Goal: Task Accomplishment & Management: Manage account settings

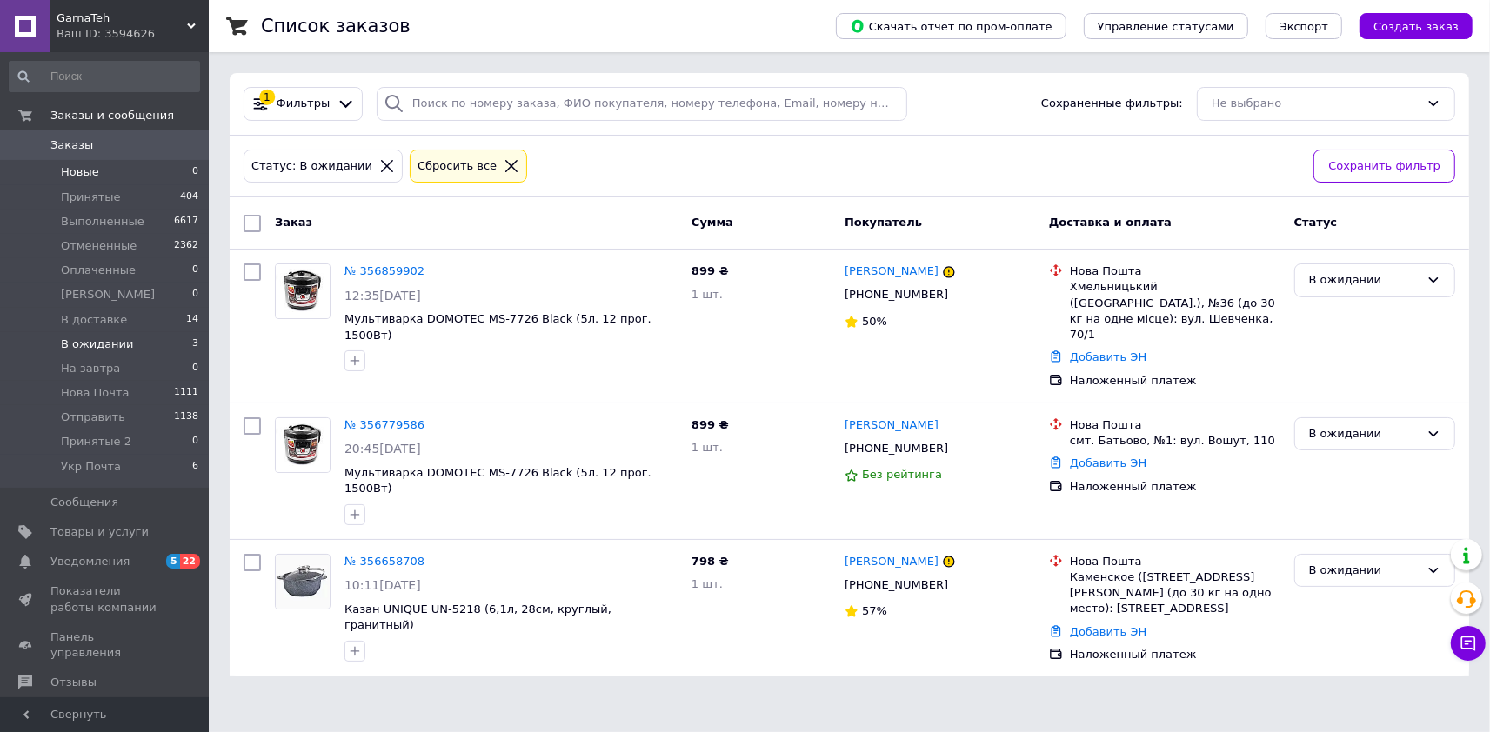
click at [74, 165] on span "Новые" at bounding box center [80, 172] width 38 height 16
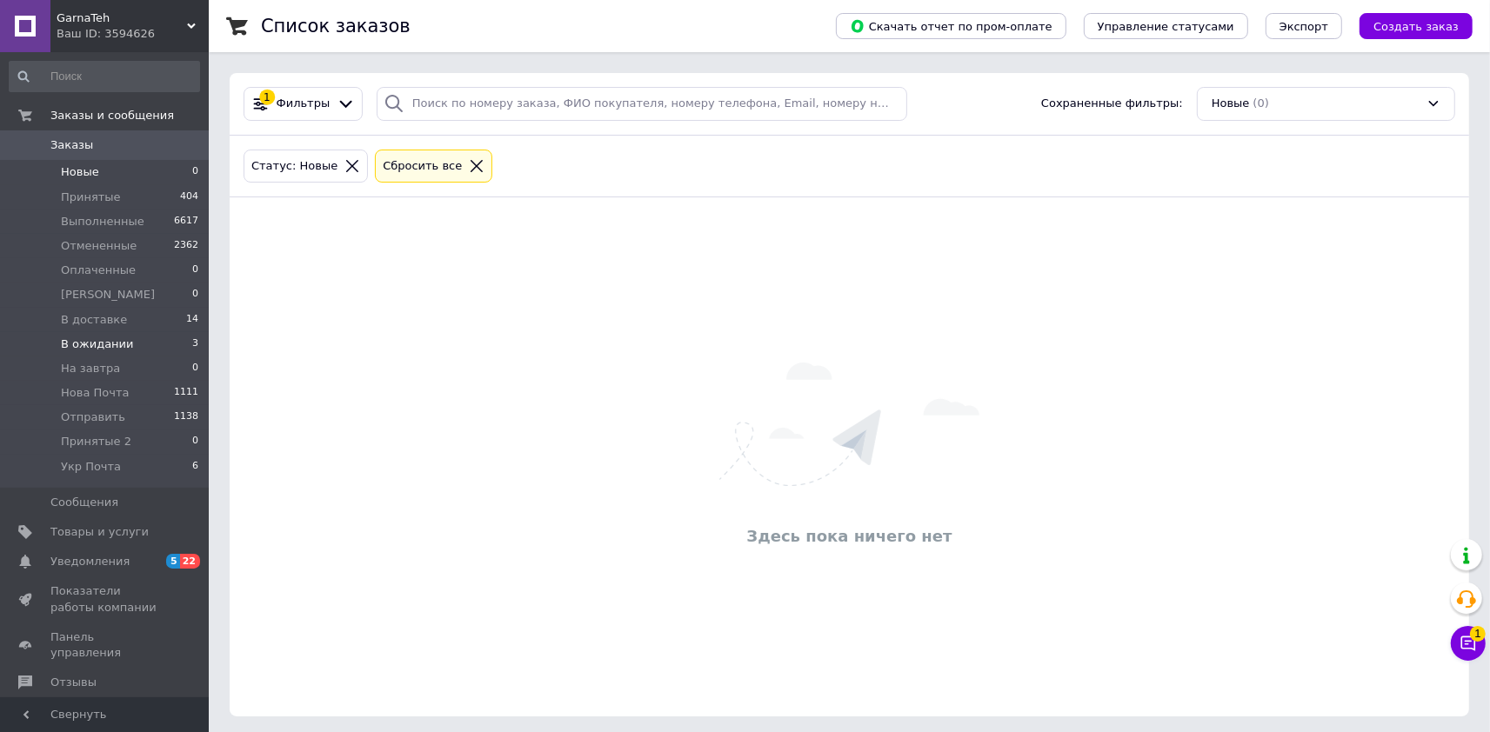
click at [106, 348] on span "В ожидании" at bounding box center [97, 345] width 73 height 16
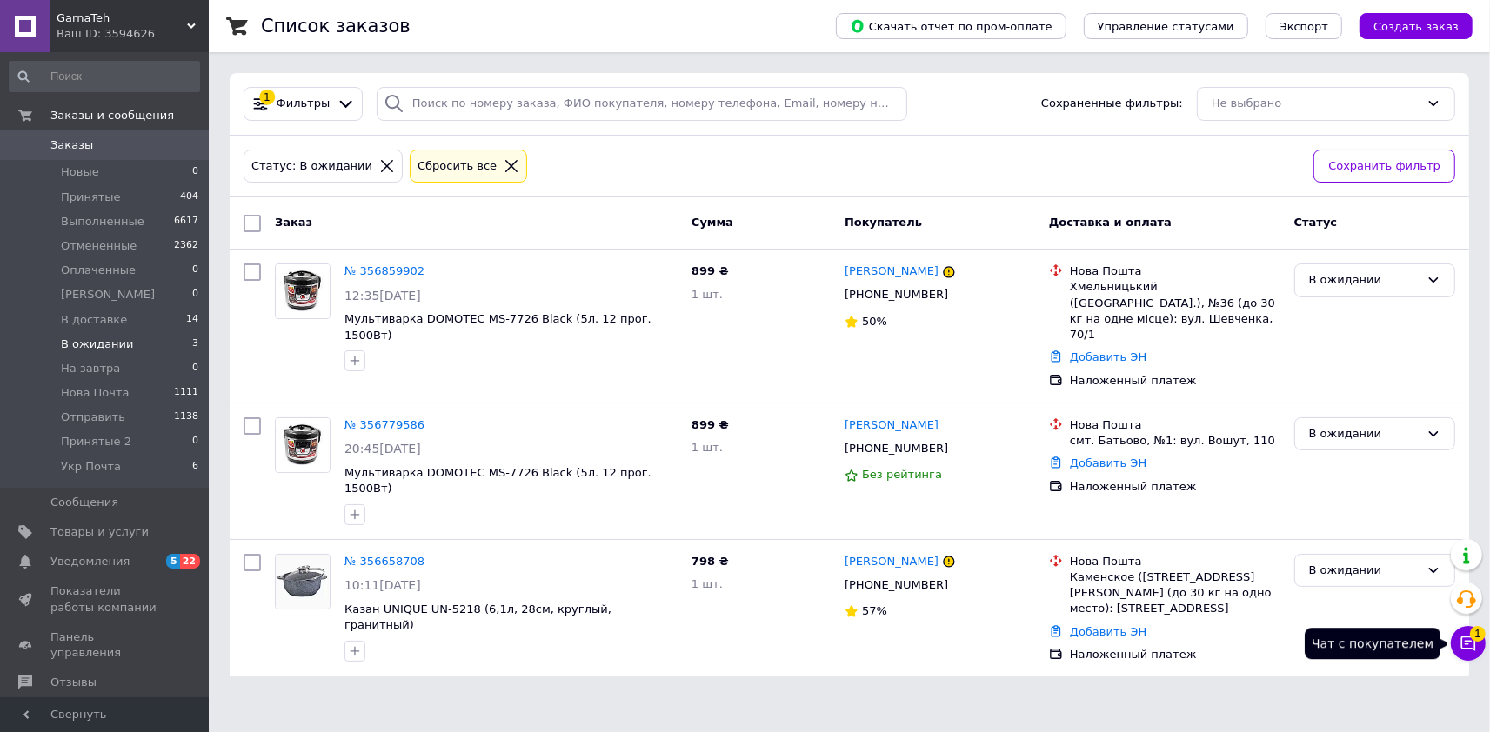
click at [1472, 637] on span "1" at bounding box center [1478, 634] width 16 height 16
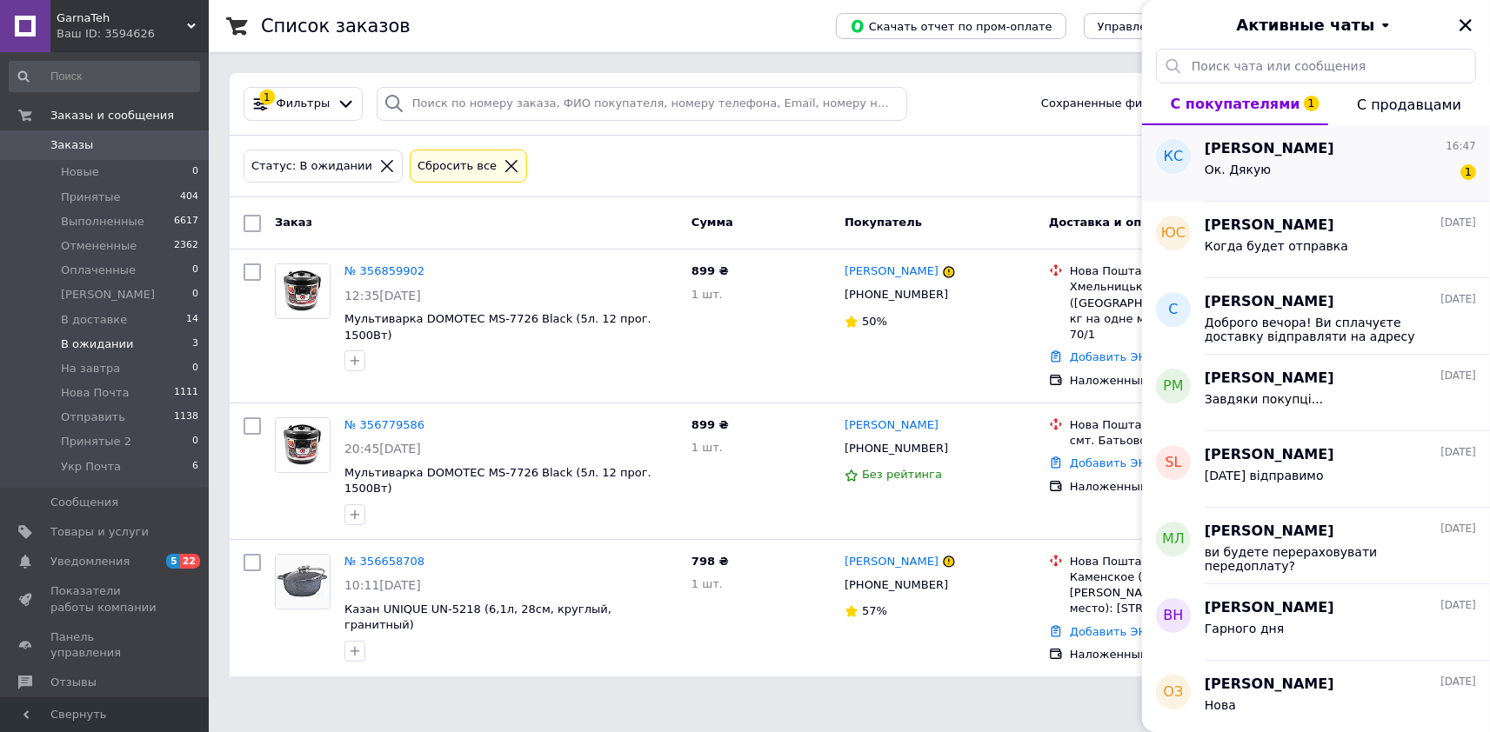
click at [1268, 159] on div "Ок. Дякую 1" at bounding box center [1340, 173] width 271 height 28
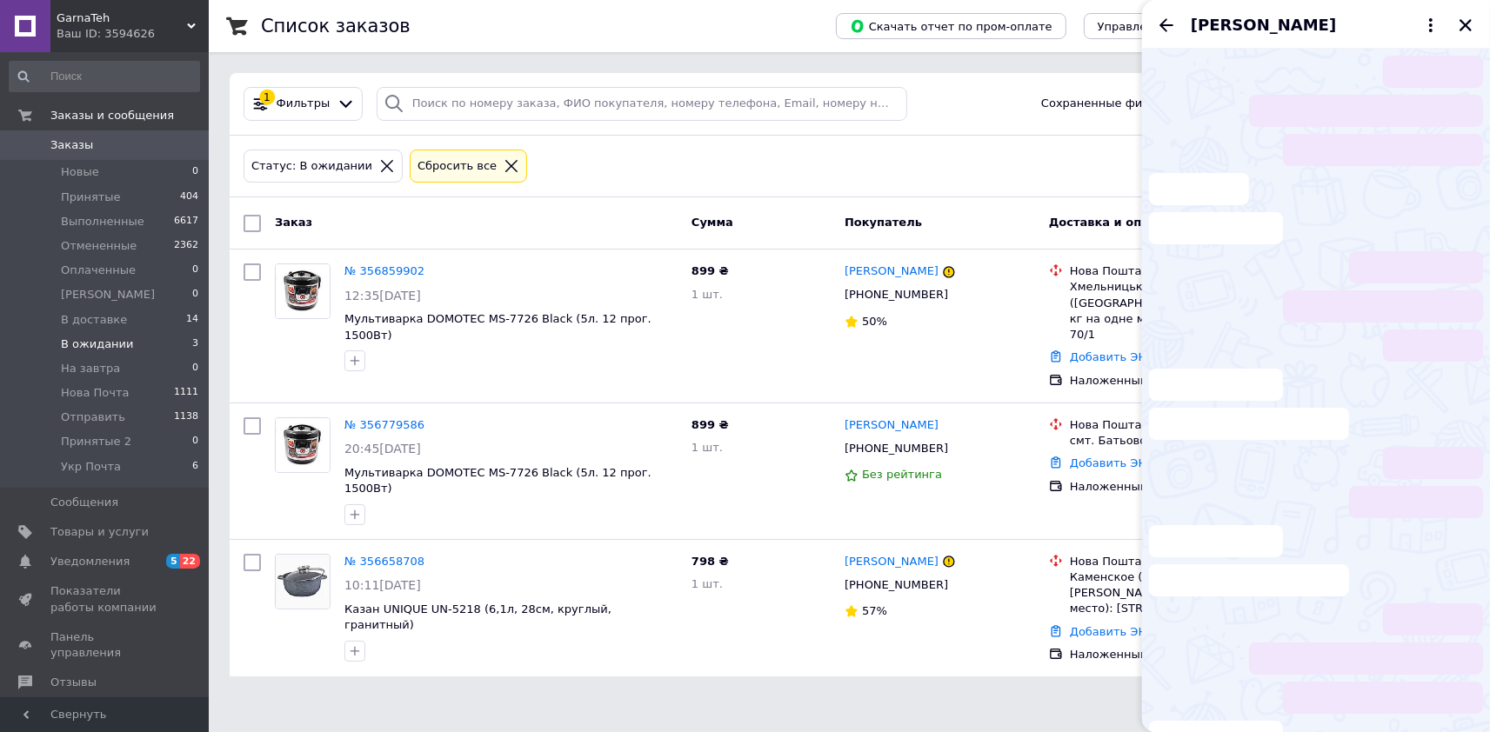
scroll to position [654, 0]
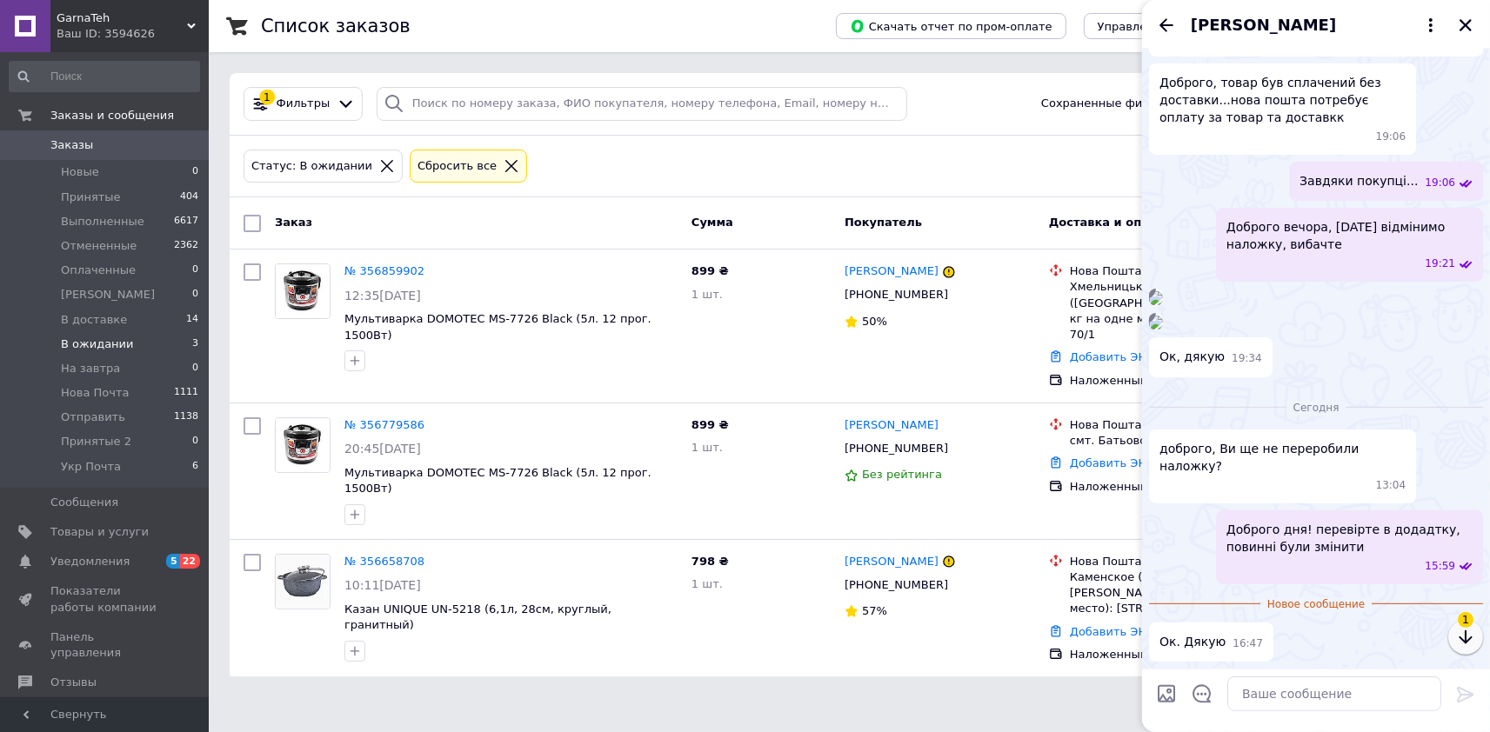
click at [1460, 645] on icon "button" at bounding box center [1465, 637] width 21 height 21
click at [385, 418] on link "№ 356779586" at bounding box center [384, 424] width 80 height 13
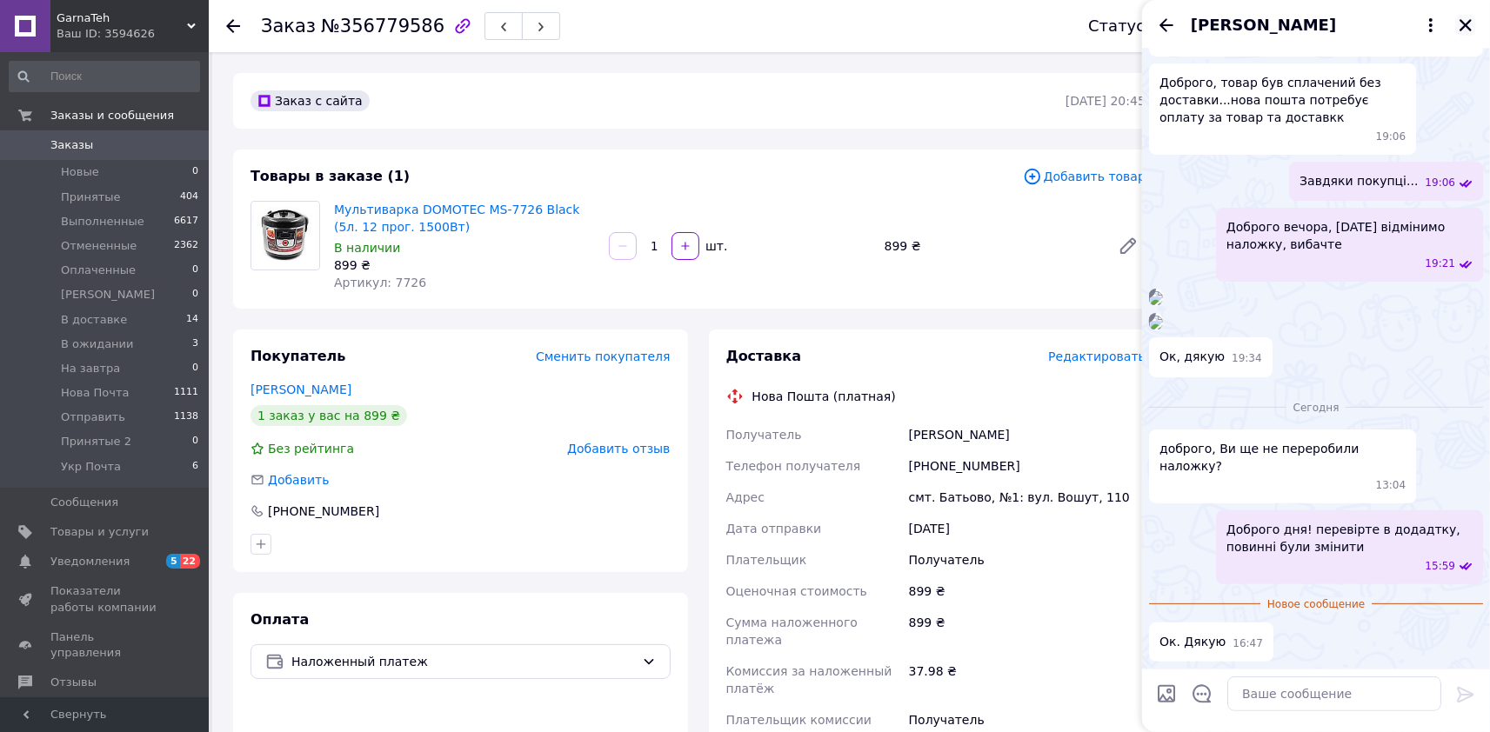
click at [1469, 20] on icon "Закрыть" at bounding box center [1466, 25] width 16 height 16
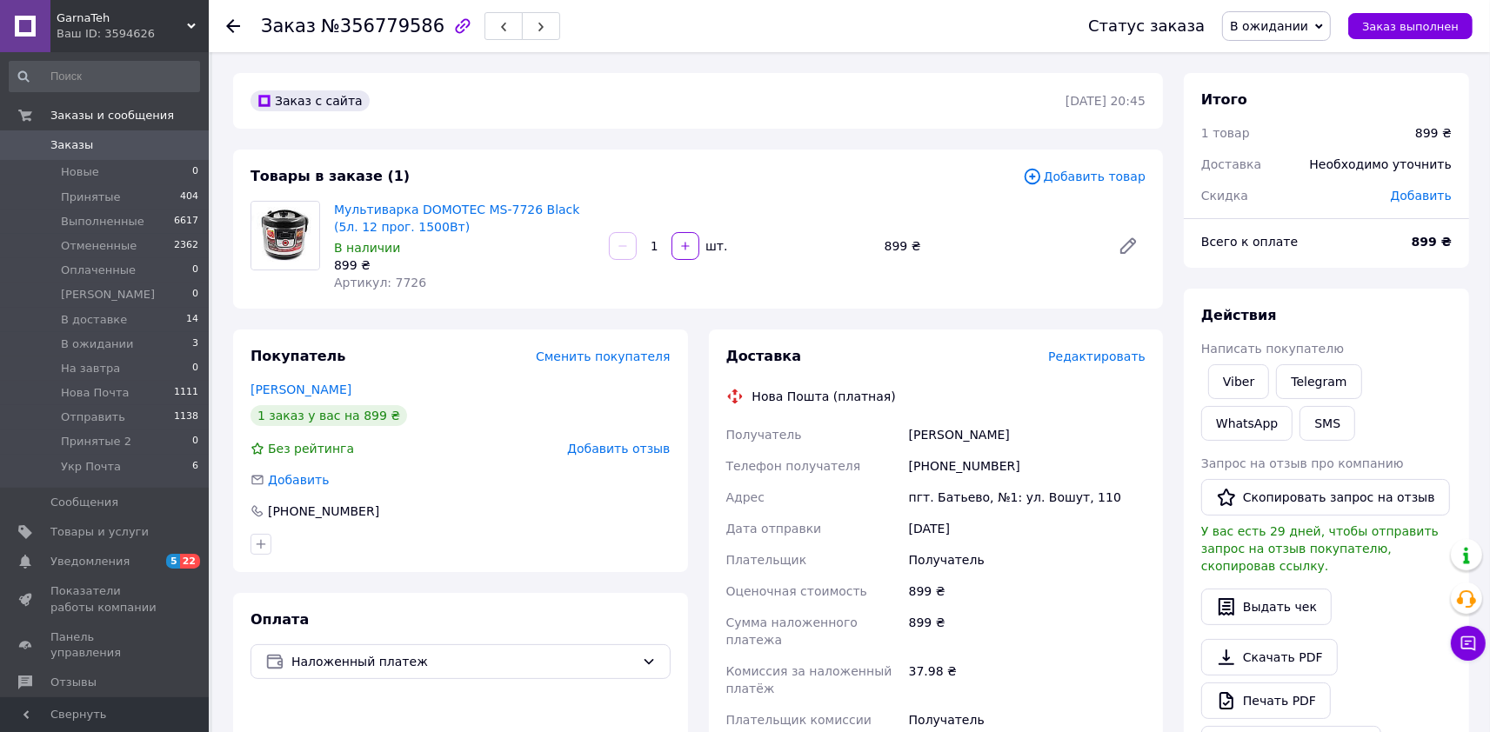
click at [1308, 25] on span "В ожидании" at bounding box center [1269, 26] width 78 height 14
click at [1306, 149] on li "Отправить" at bounding box center [1278, 147] width 111 height 26
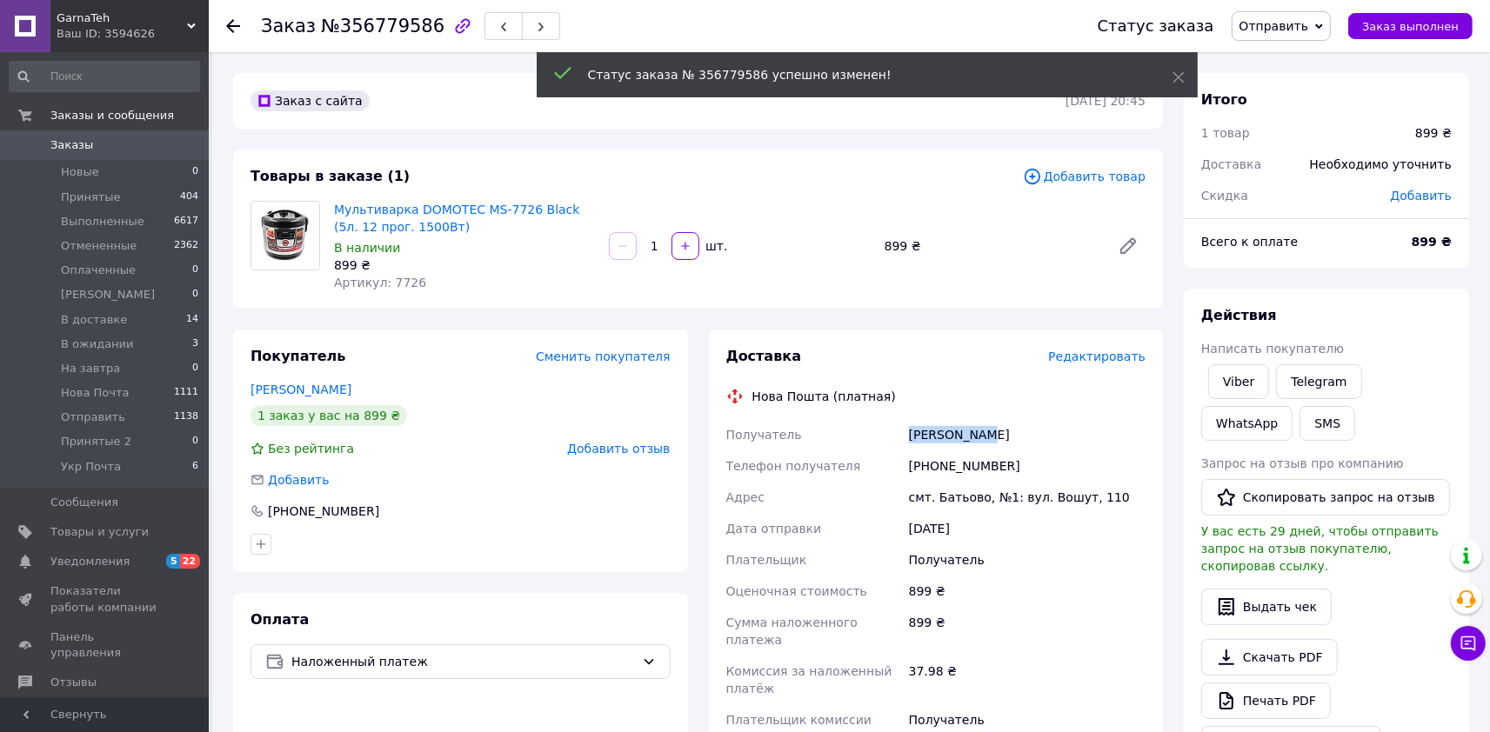
drag, startPoint x: 898, startPoint y: 441, endPoint x: 987, endPoint y: 434, distance: 89.0
click at [987, 434] on div "Получатель Крупко Іван Телефон получателя +380963747104 Адрес смт. Батьово, №1:…" at bounding box center [936, 586] width 427 height 334
copy div "Получатель Крупко Іван"
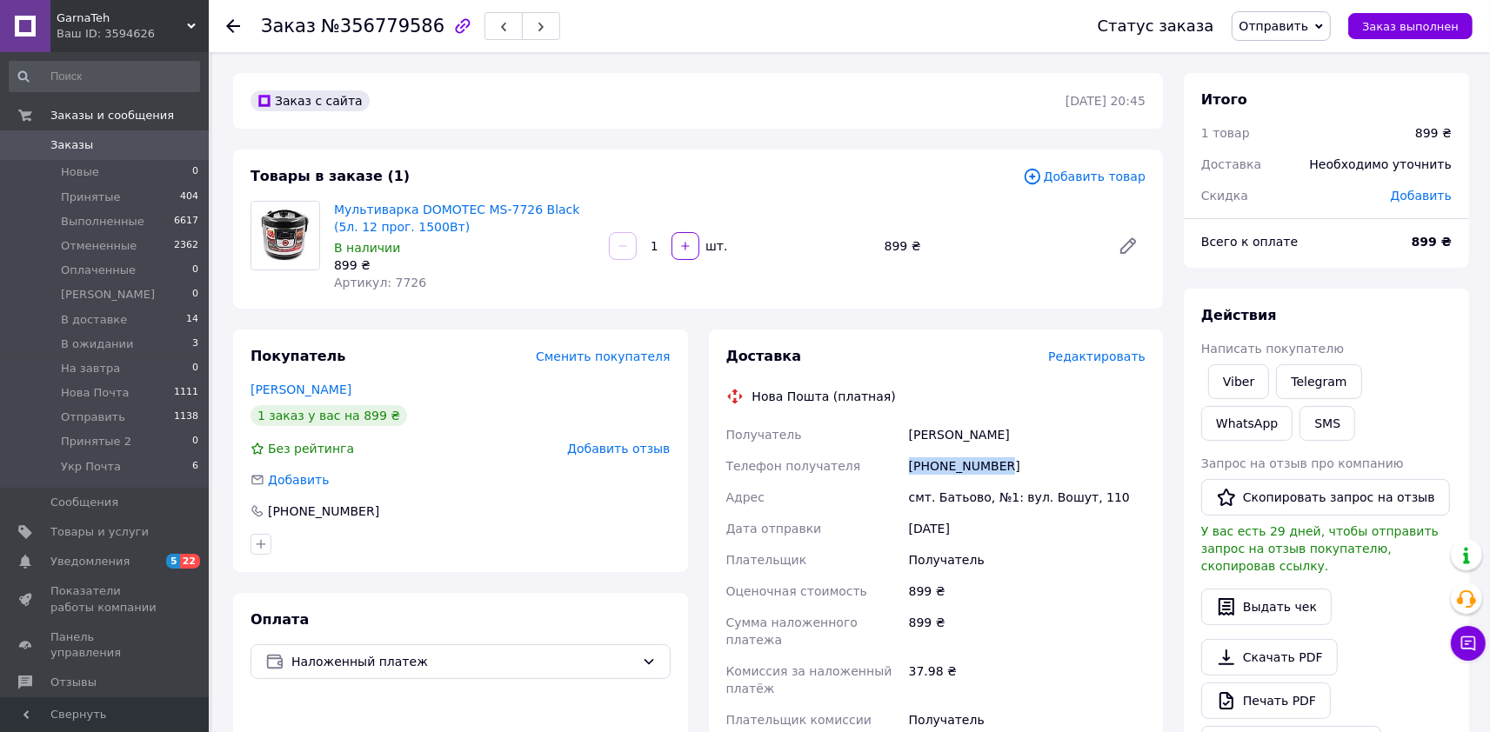
drag, startPoint x: 902, startPoint y: 464, endPoint x: 995, endPoint y: 468, distance: 93.2
click at [995, 468] on div "Получатель Крупко Іван Телефон получателя +380963747104 Адрес смт. Батьово, №1:…" at bounding box center [936, 586] width 427 height 334
copy div "Телефон получателя +380963747104"
drag, startPoint x: 946, startPoint y: 498, endPoint x: 1100, endPoint y: 504, distance: 154.1
click at [1100, 504] on div "смт. Батьово, №1: вул. Вошут, 110" at bounding box center [1027, 497] width 244 height 31
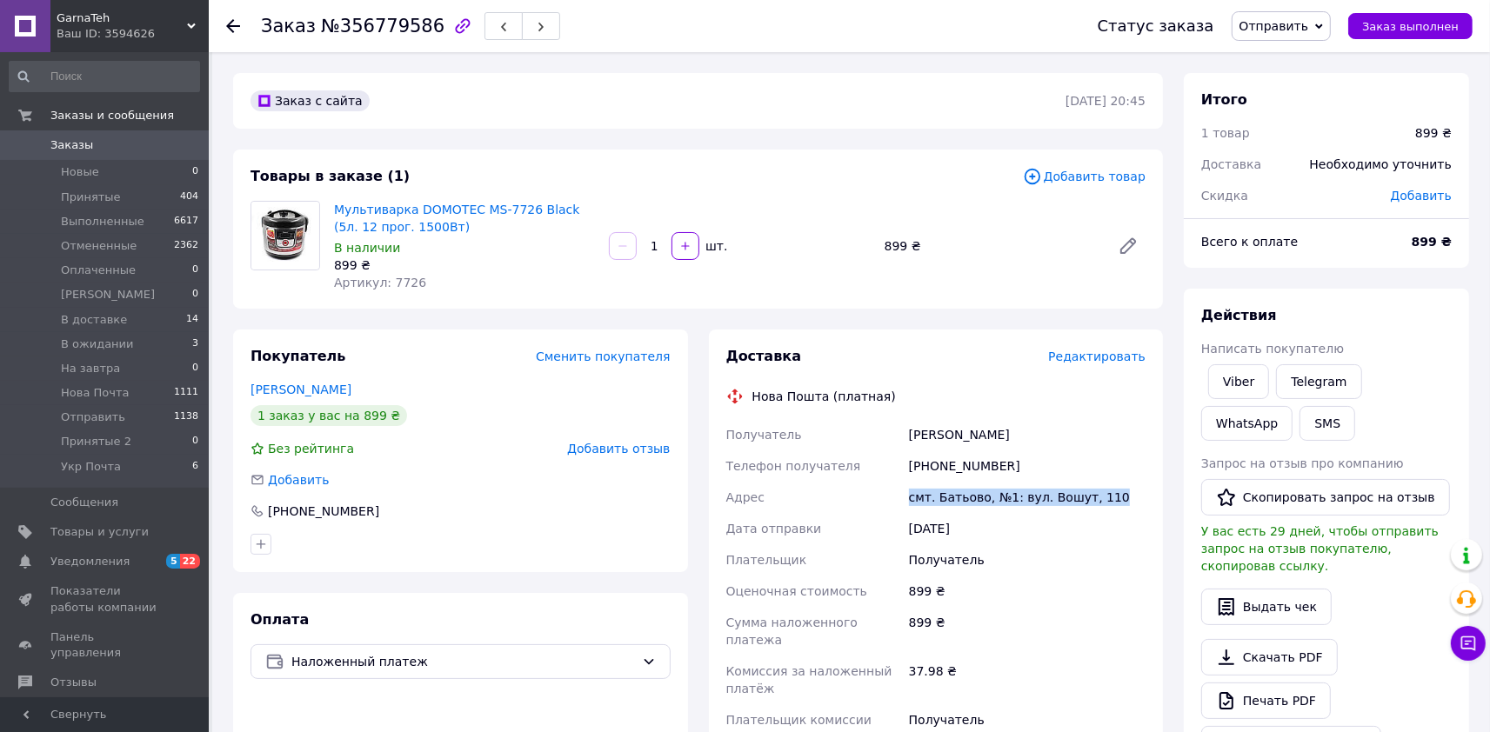
copy div "смт. Батьово, №1: вул. Вошут, 110"
click at [959, 512] on div "смт. Батьово, №1: вул. Вошут, 110" at bounding box center [1027, 497] width 244 height 31
drag, startPoint x: 936, startPoint y: 497, endPoint x: 978, endPoint y: 501, distance: 42.0
click at [978, 501] on div "смт. Батьово, №1: вул. Вошут, 110" at bounding box center [1027, 497] width 244 height 31
copy div "Батьово"
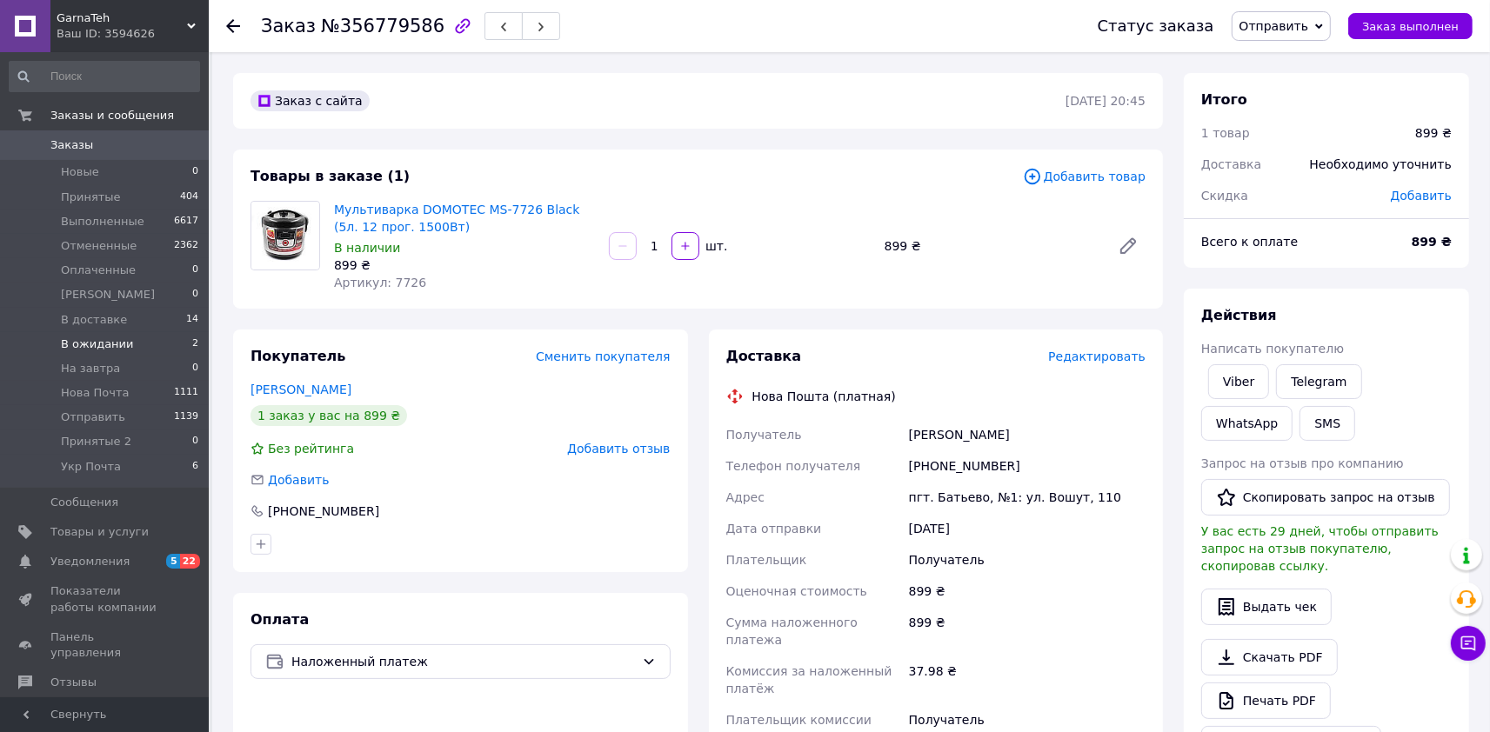
click at [83, 338] on span "В ожидании" at bounding box center [97, 345] width 73 height 16
